Goal: Consume media (video, audio): Consume media (video, audio)

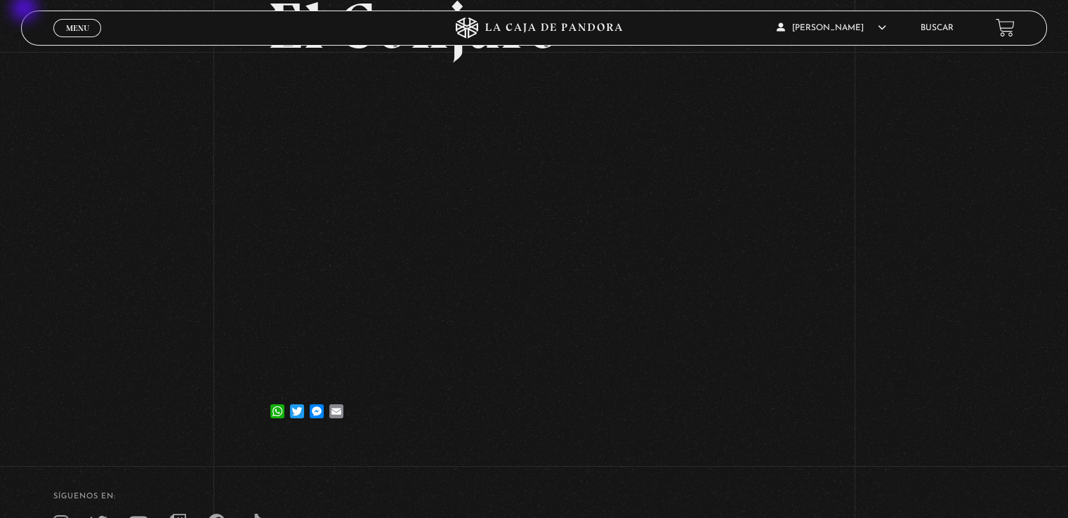
scroll to position [140, 0]
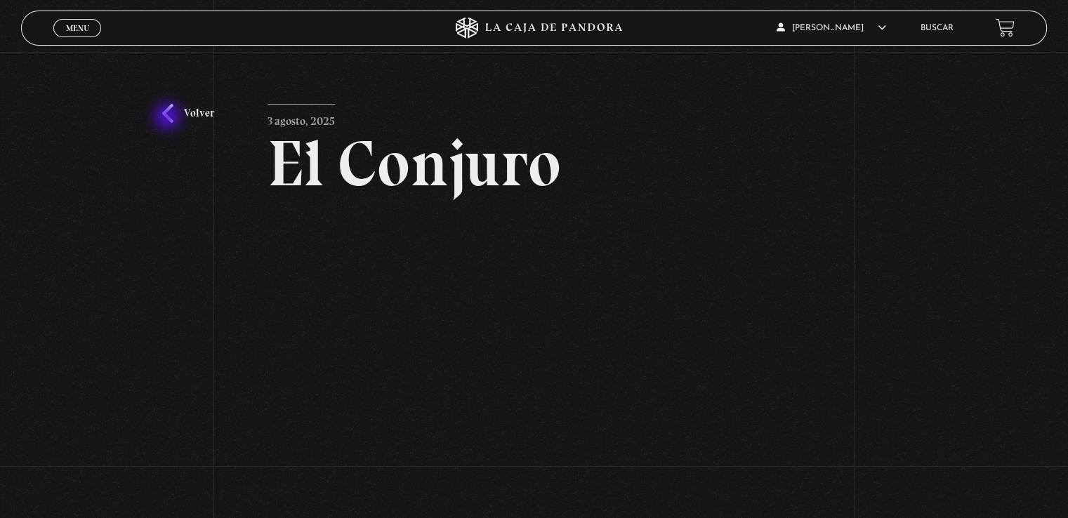
click at [169, 118] on link "Volver" at bounding box center [188, 113] width 52 height 19
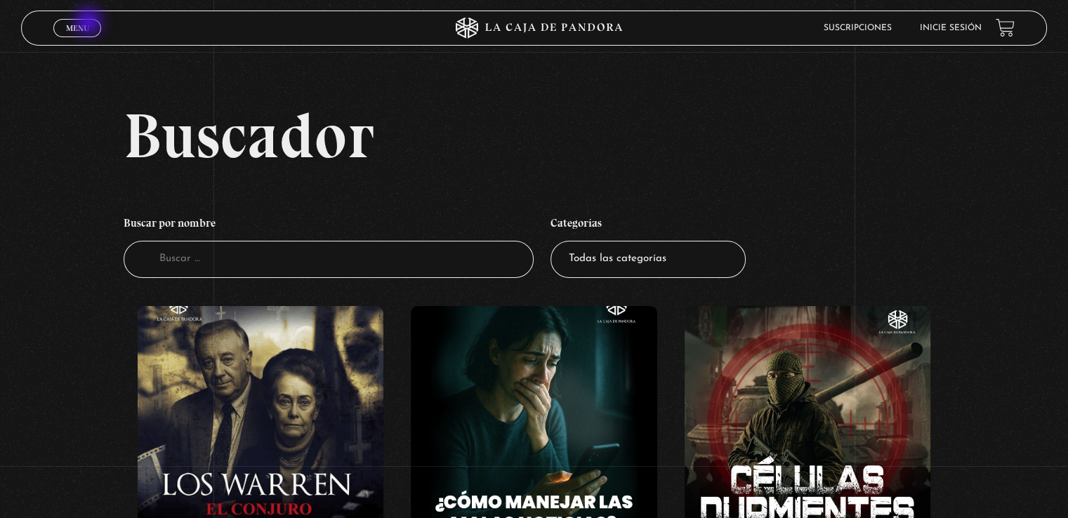
click at [90, 23] on link "Menu Cerrar" at bounding box center [77, 28] width 48 height 18
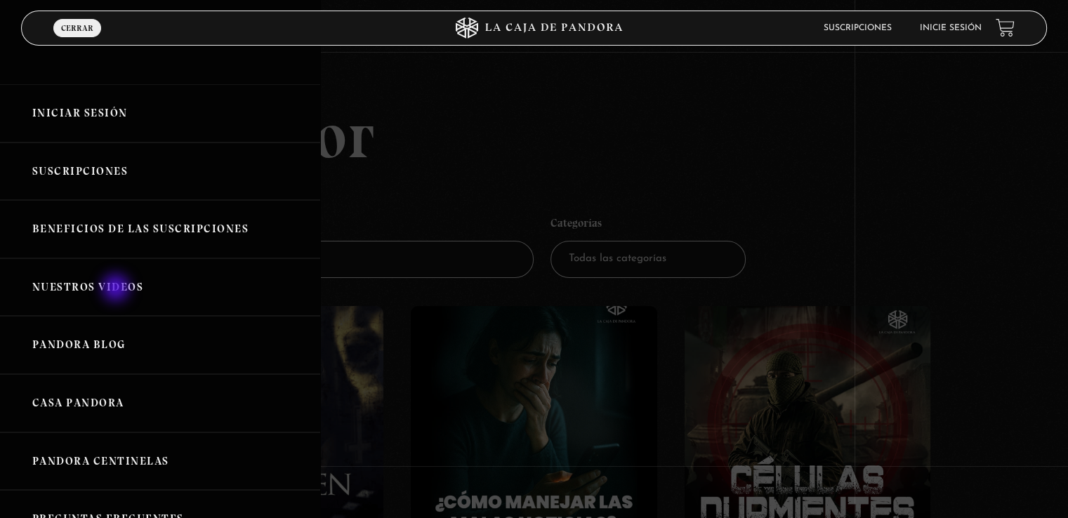
click at [117, 289] on link "Nuestros Videos" at bounding box center [160, 287] width 320 height 58
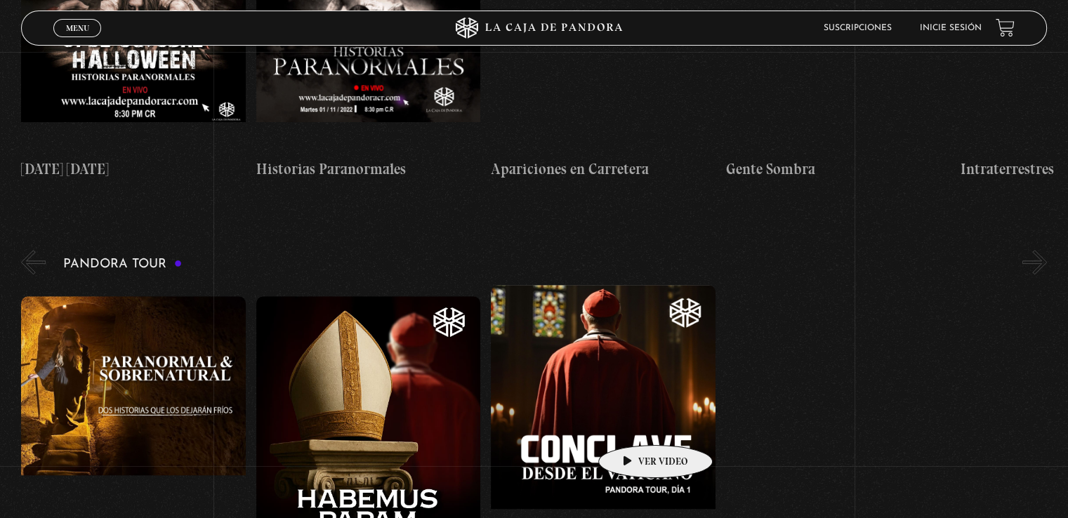
scroll to position [983, 0]
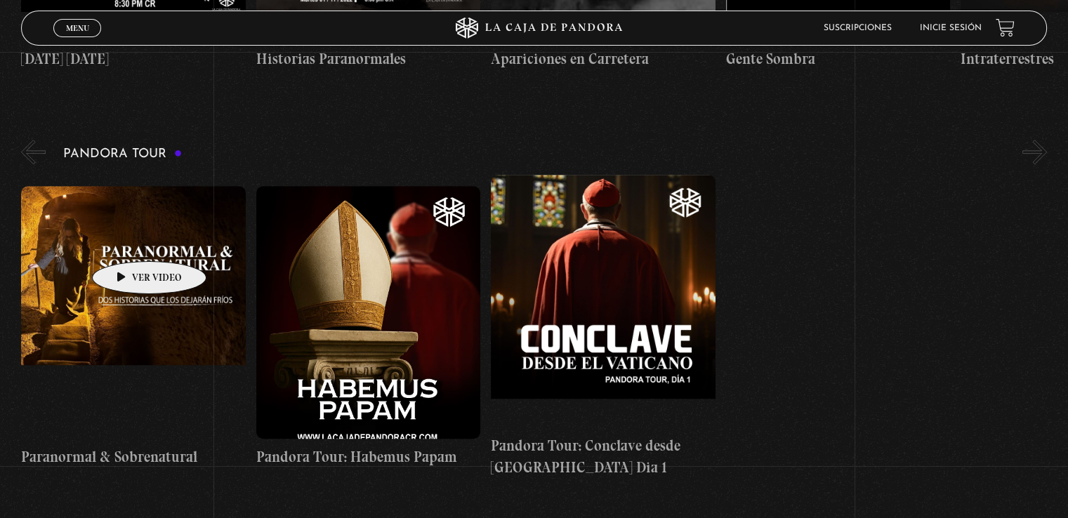
click at [127, 240] on figure at bounding box center [133, 312] width 224 height 253
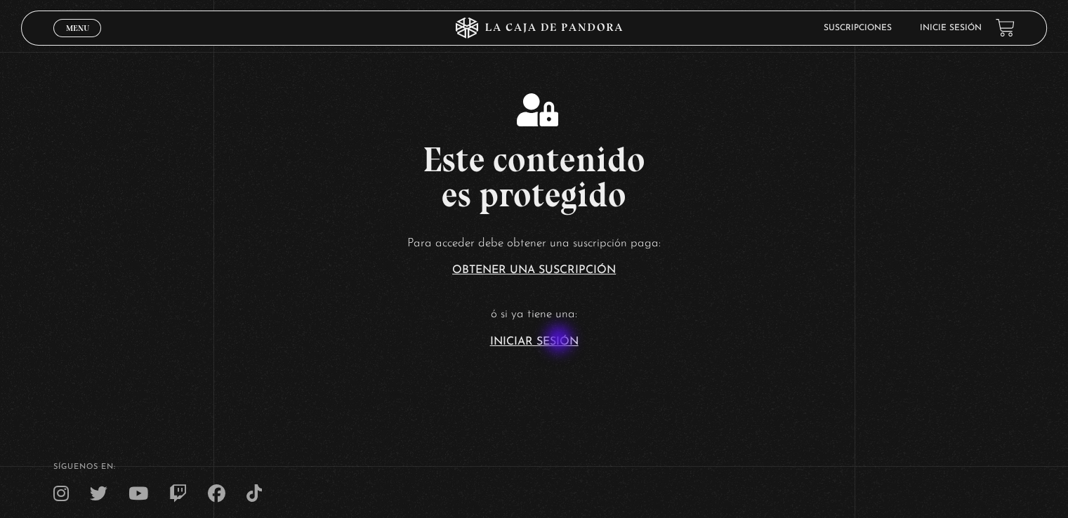
click at [562, 339] on link "Iniciar Sesión" at bounding box center [534, 341] width 88 height 11
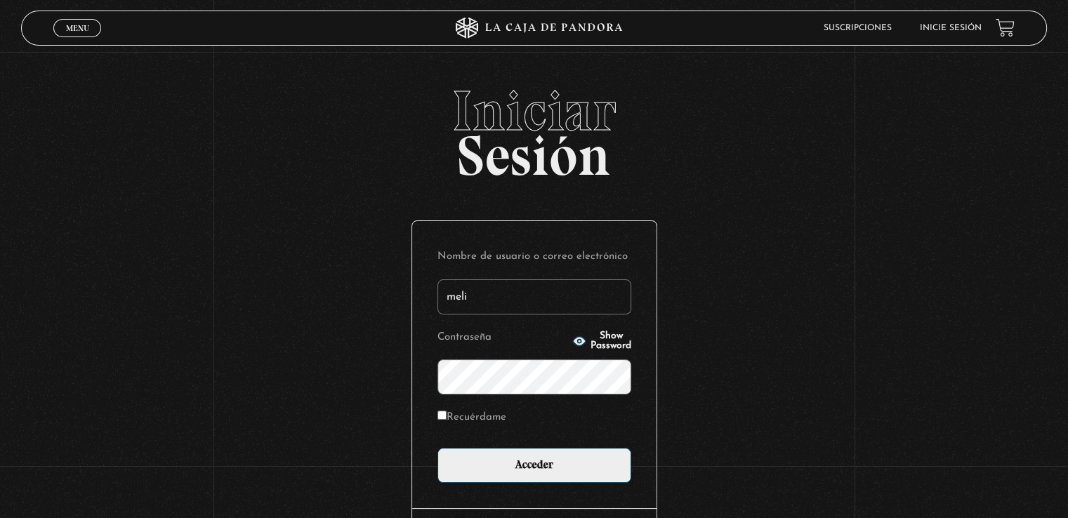
type input "[EMAIL_ADDRESS][DOMAIN_NAME]"
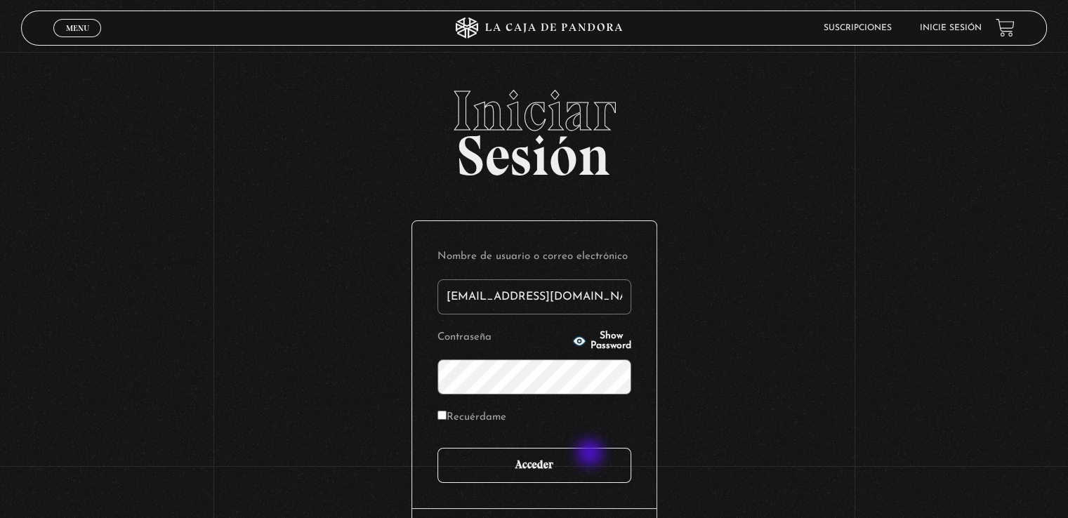
click at [591, 454] on input "Acceder" at bounding box center [534, 465] width 194 height 35
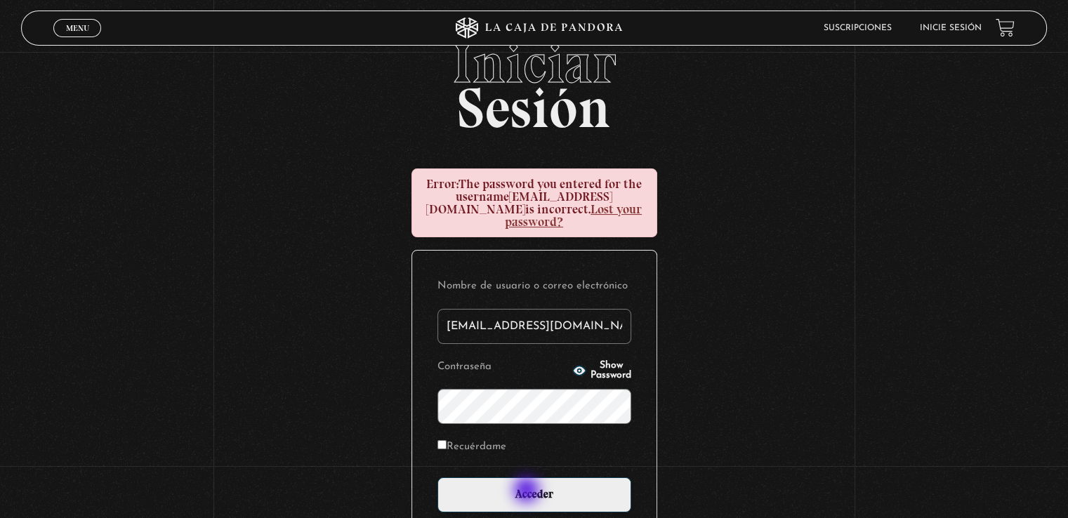
scroll to position [70, 0]
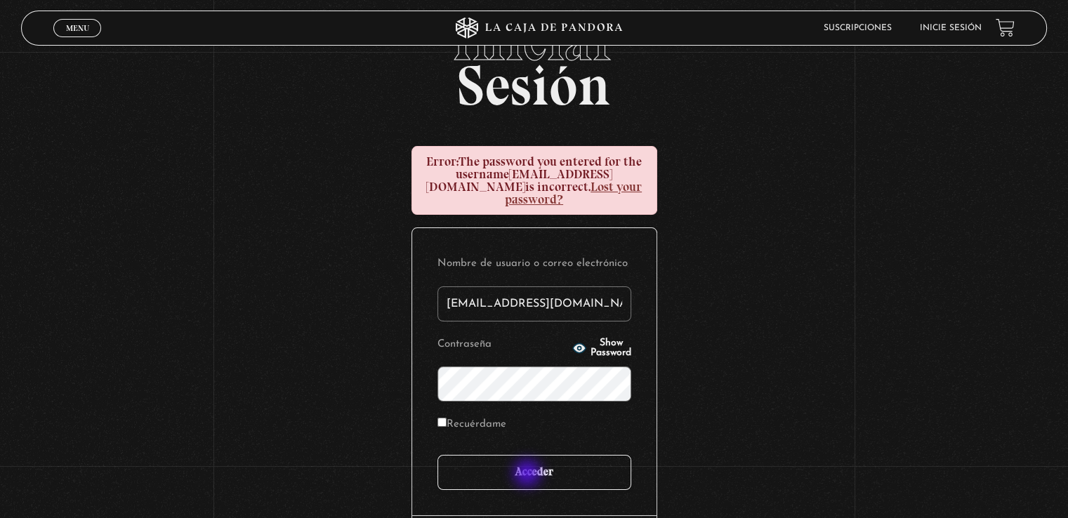
click at [531, 463] on input "Acceder" at bounding box center [534, 472] width 194 height 35
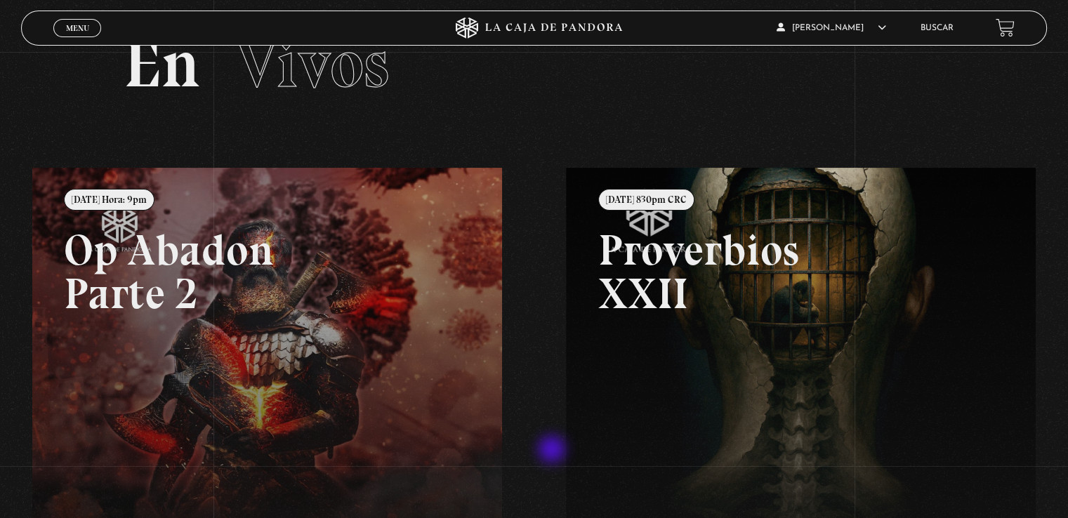
scroll to position [55, 0]
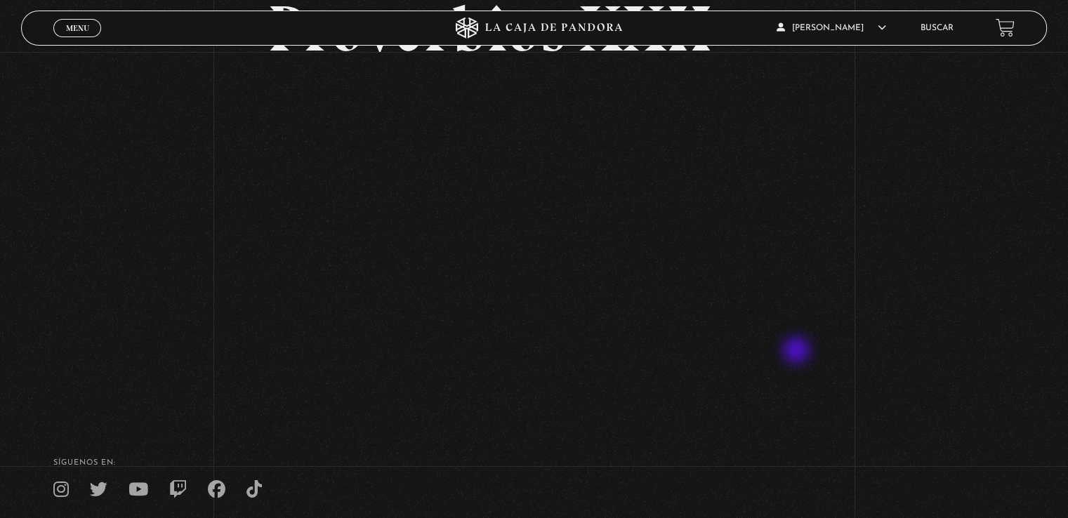
scroll to position [140, 0]
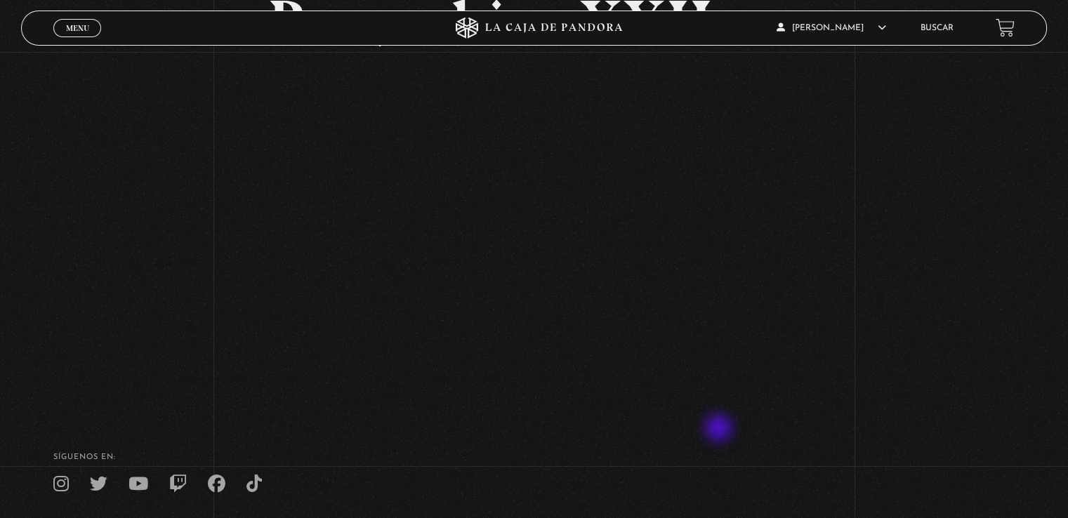
click at [719, 430] on footer "SÍguenos en: La Caja de Pandora, Derechos Reservados 2025 Realizado por" at bounding box center [534, 511] width 1068 height 215
